Goal: Transaction & Acquisition: Purchase product/service

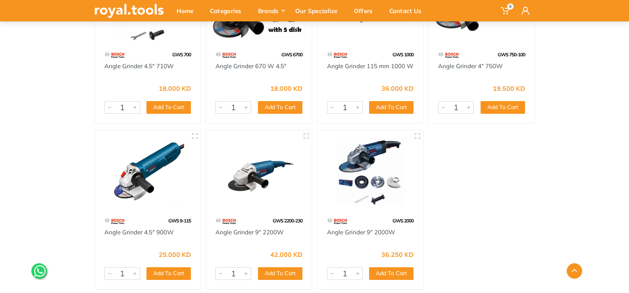
scroll to position [109, 0]
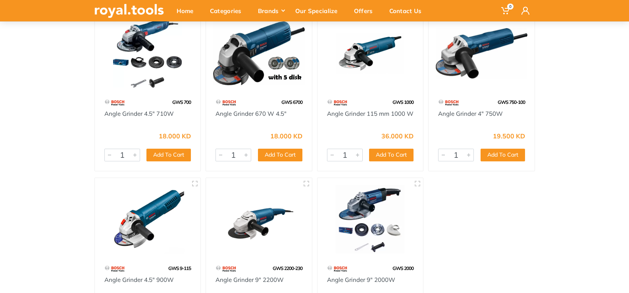
drag, startPoint x: 633, startPoint y: 66, endPoint x: 625, endPoint y: 128, distance: 62.5
click at [625, 129] on html "0" at bounding box center [314, 37] width 629 height 293
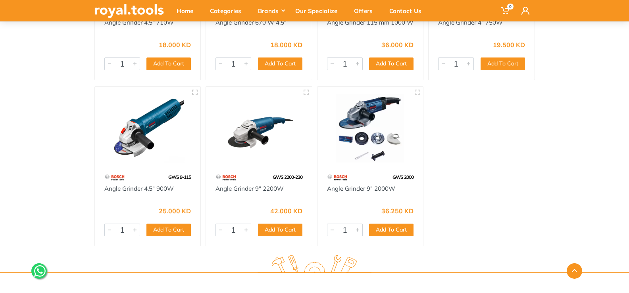
scroll to position [191, 0]
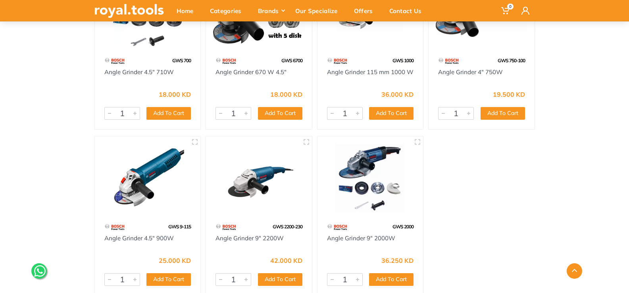
scroll to position [177, 0]
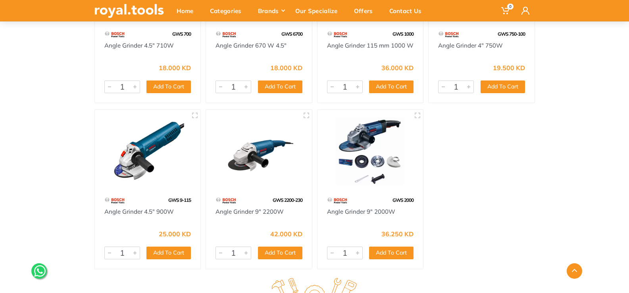
click at [176, 174] on img at bounding box center [148, 151] width 92 height 69
